Goal: Information Seeking & Learning: Learn about a topic

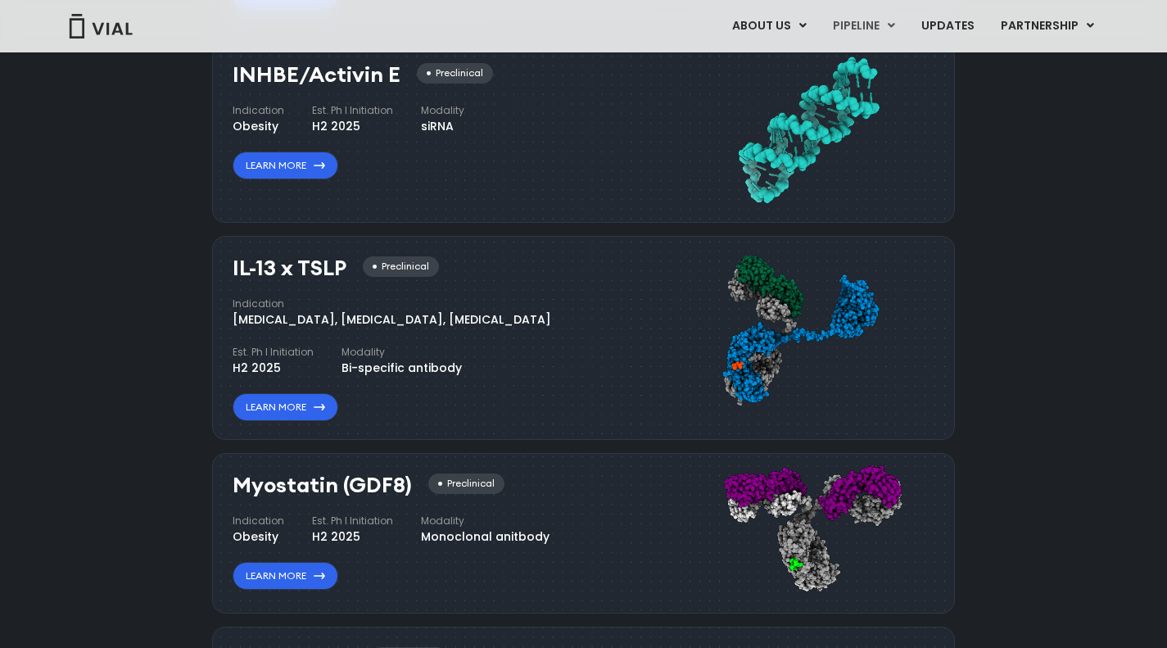
scroll to position [1375, 0]
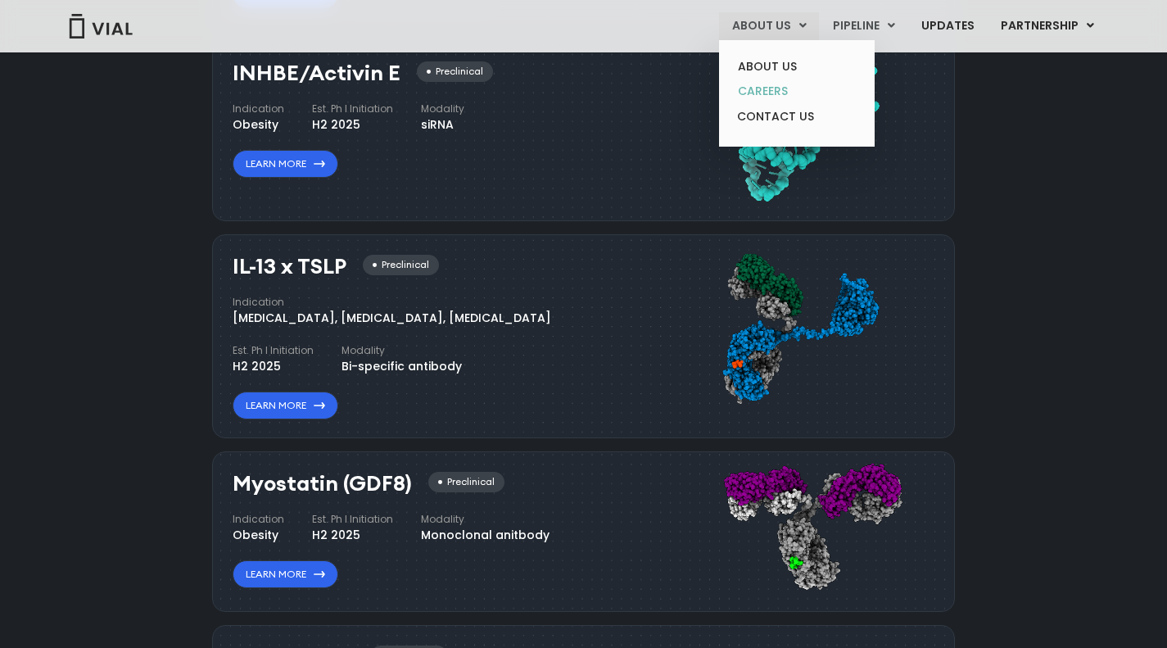
click at [773, 94] on link "CAREERS" at bounding box center [796, 91] width 143 height 25
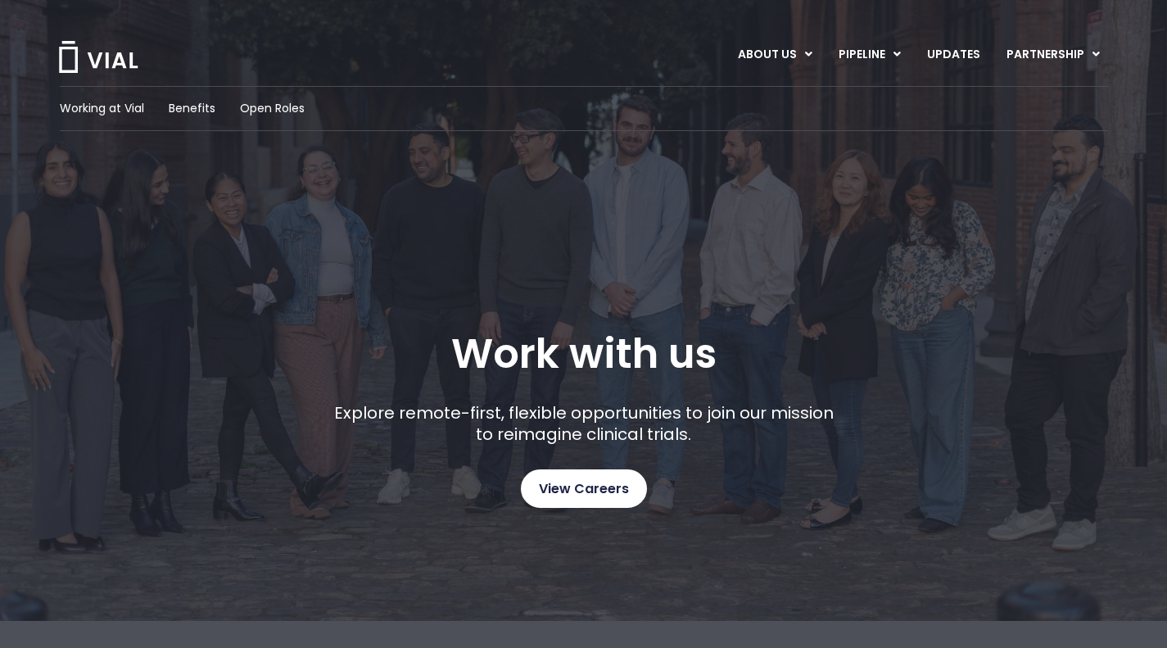
click at [581, 482] on span "View Careers" at bounding box center [584, 488] width 90 height 21
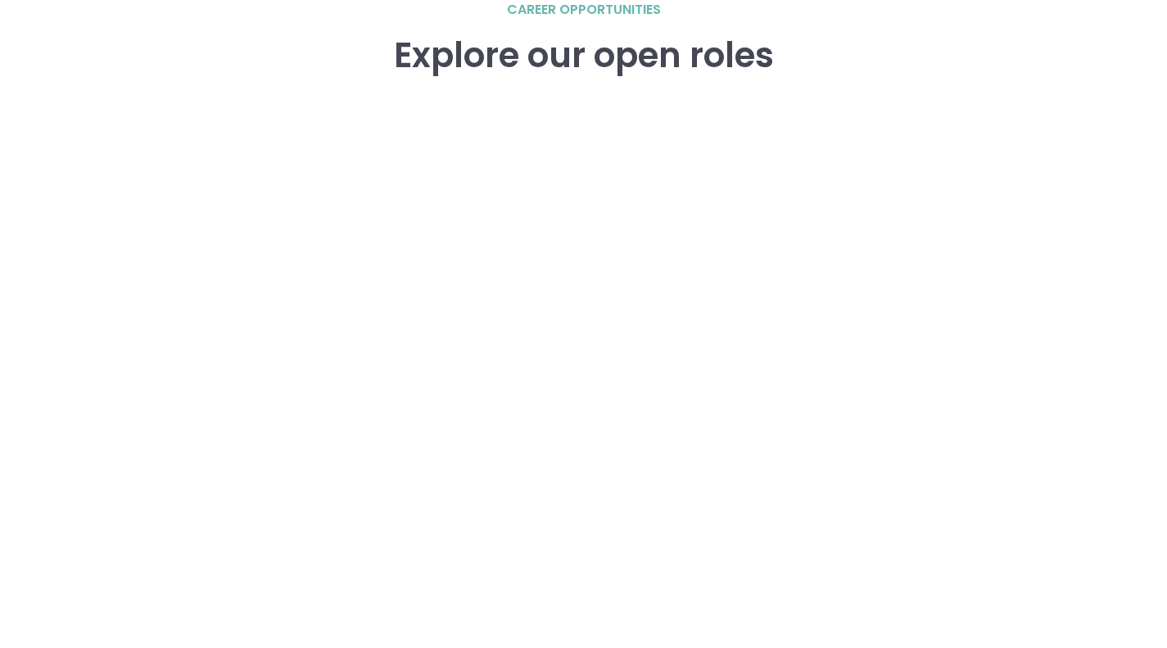
scroll to position [2562, 0]
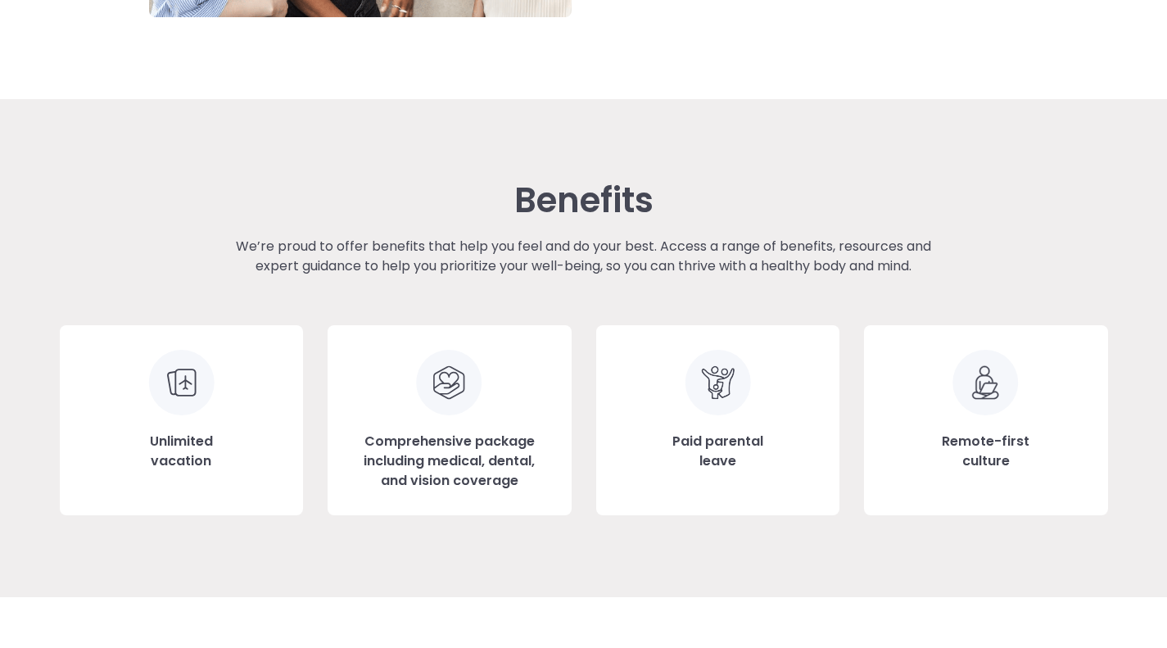
scroll to position [1768, 0]
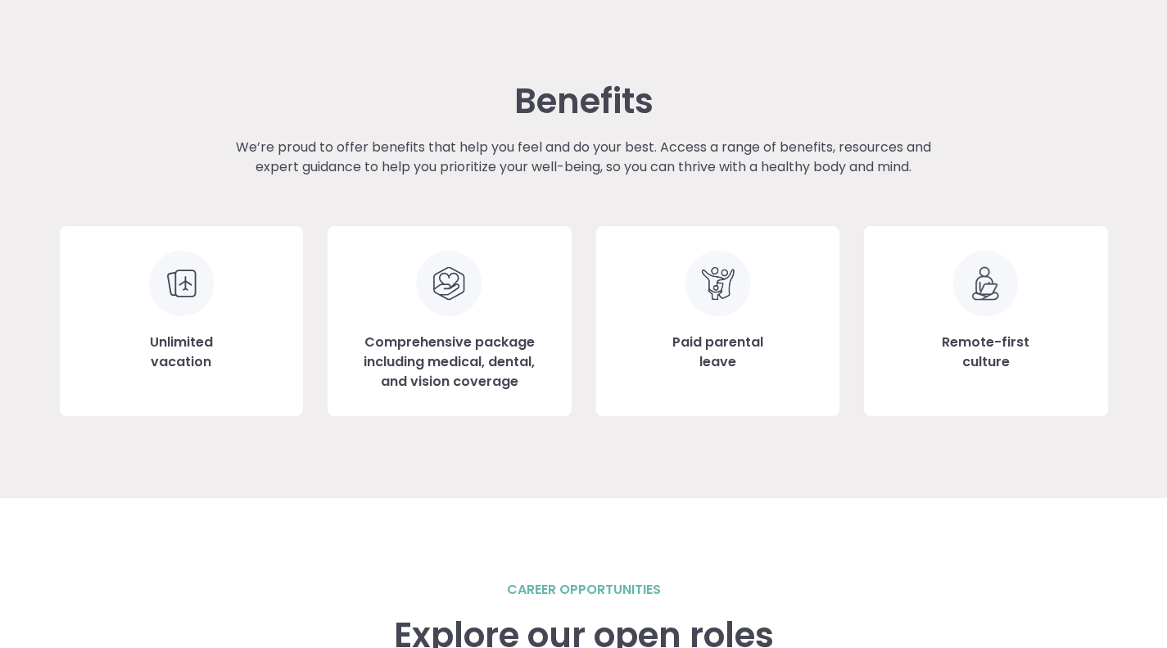
click at [138, 351] on div "Unlimited vacation" at bounding box center [182, 321] width 244 height 190
click at [177, 335] on h3 "Unlimited vacation" at bounding box center [181, 352] width 63 height 39
click at [194, 267] on img at bounding box center [181, 284] width 66 height 66
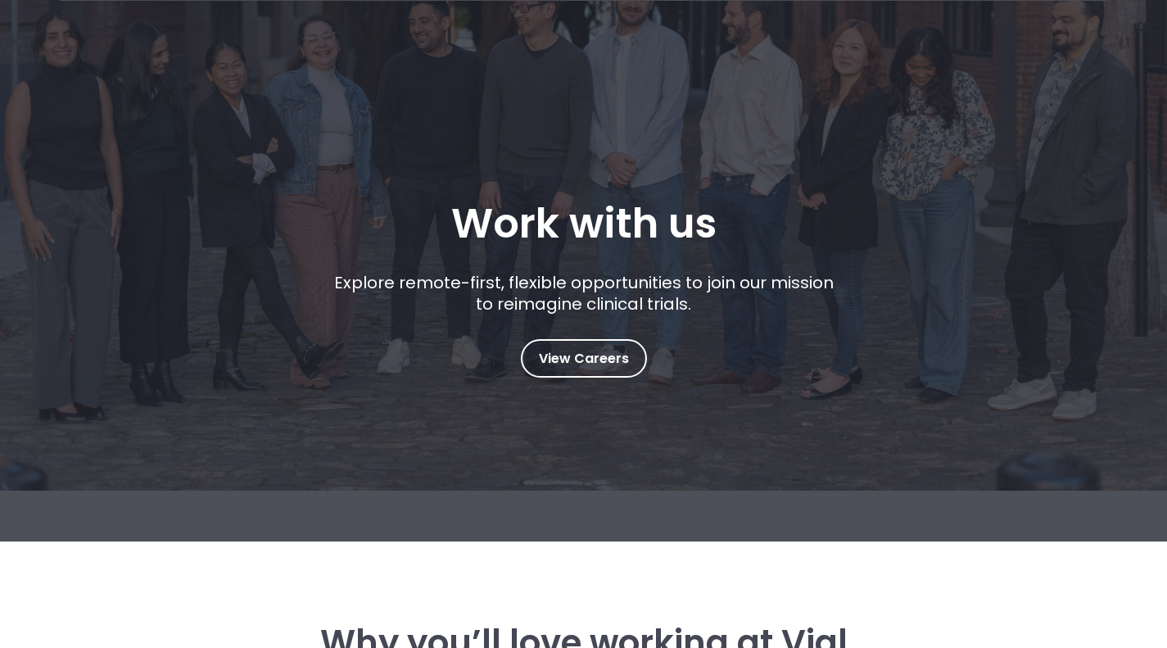
scroll to position [128, 0]
